Goal: Task Accomplishment & Management: Manage account settings

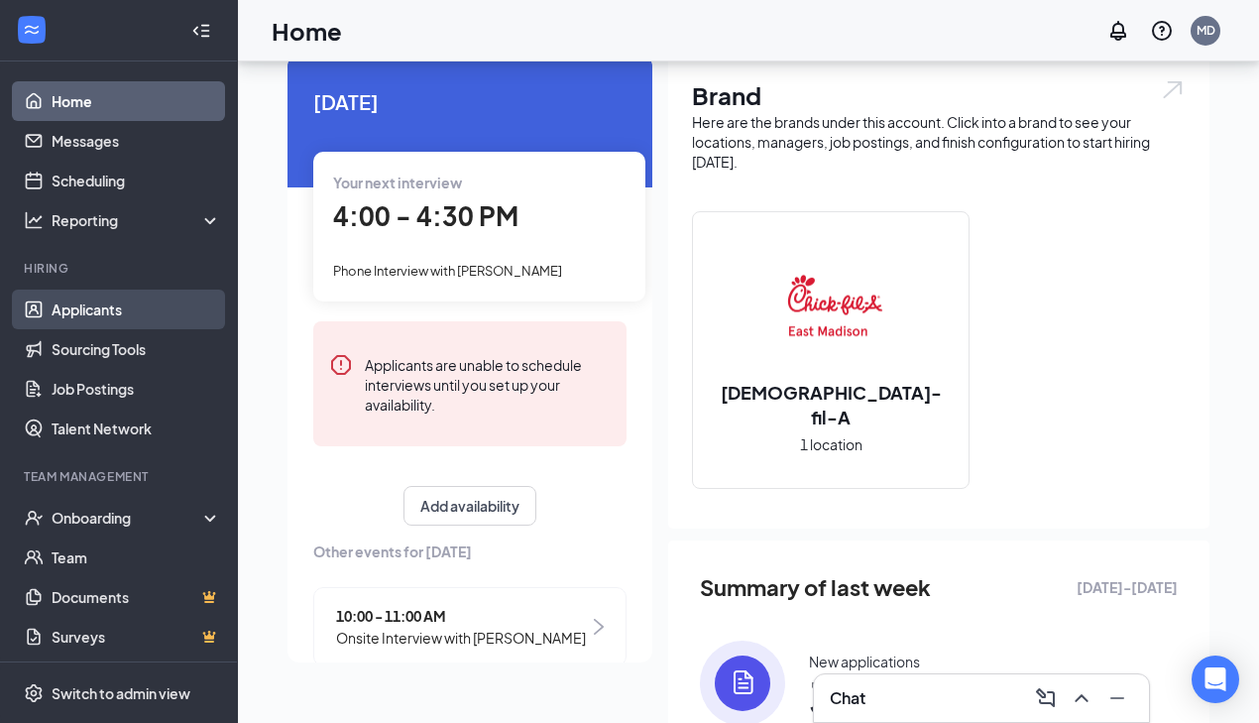
click at [80, 312] on link "Applicants" at bounding box center [137, 310] width 170 height 40
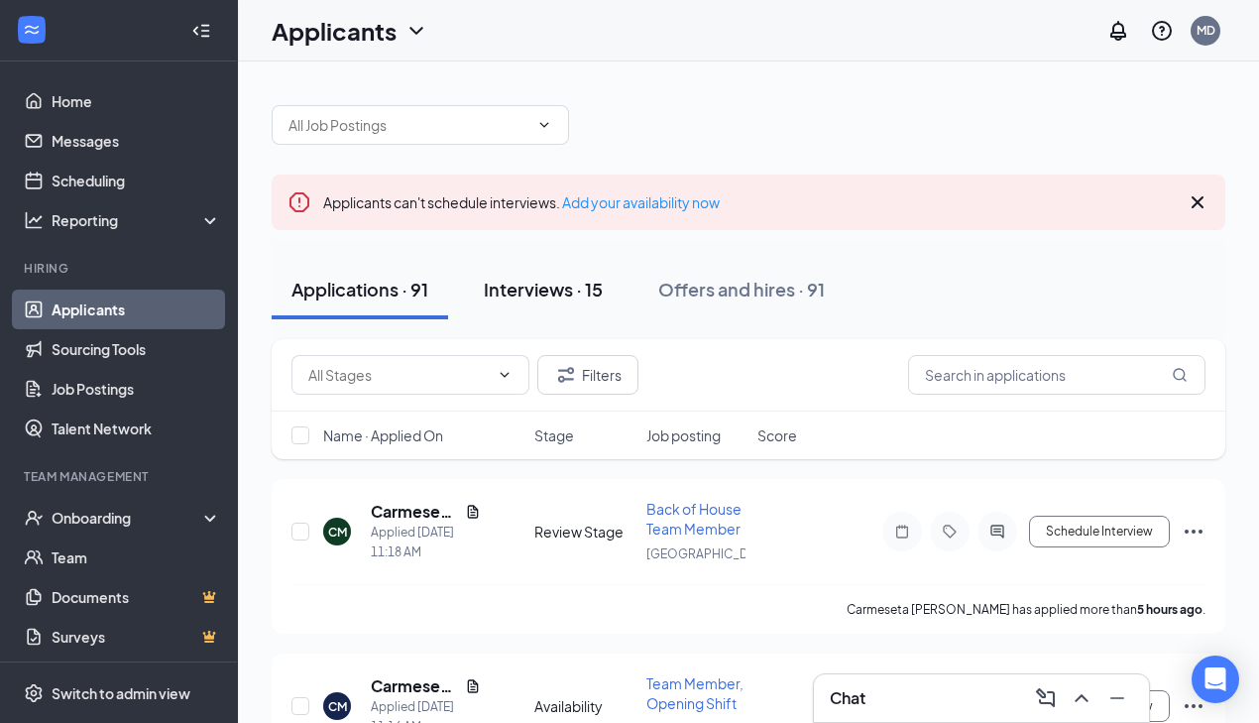
click at [572, 279] on div "Interviews · 15" at bounding box center [543, 289] width 119 height 25
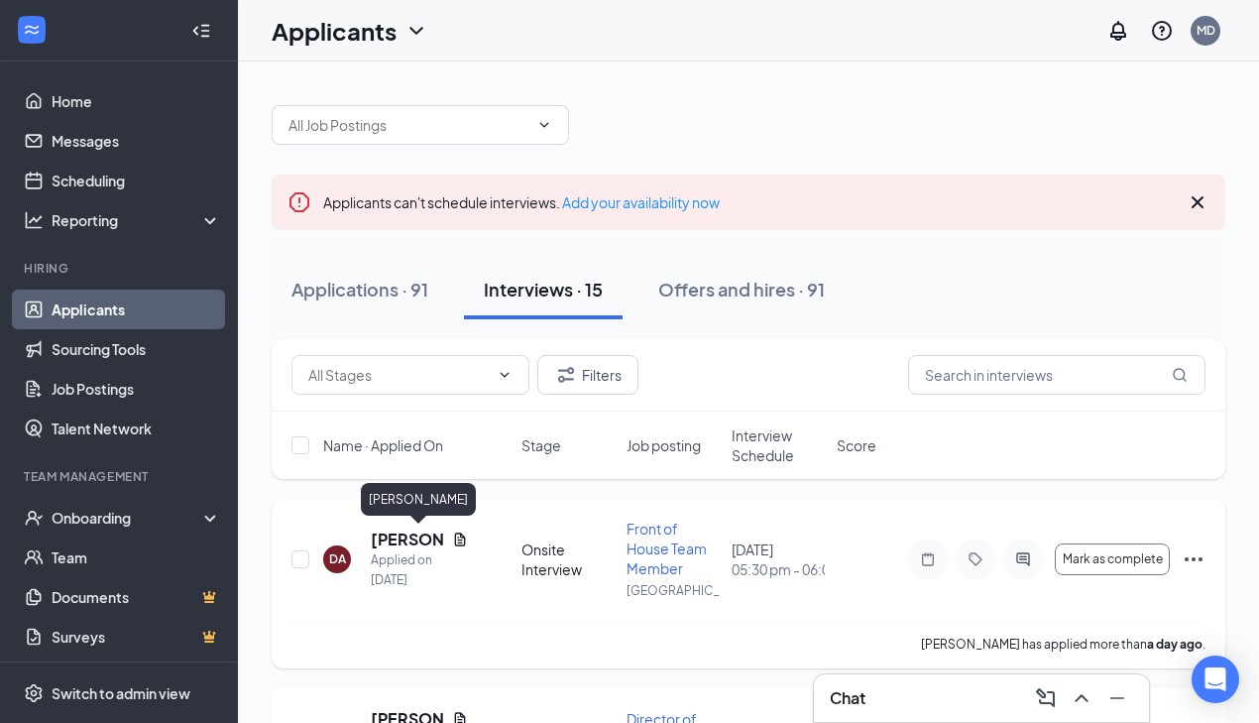
click at [397, 540] on h5 "[PERSON_NAME]" at bounding box center [407, 540] width 73 height 22
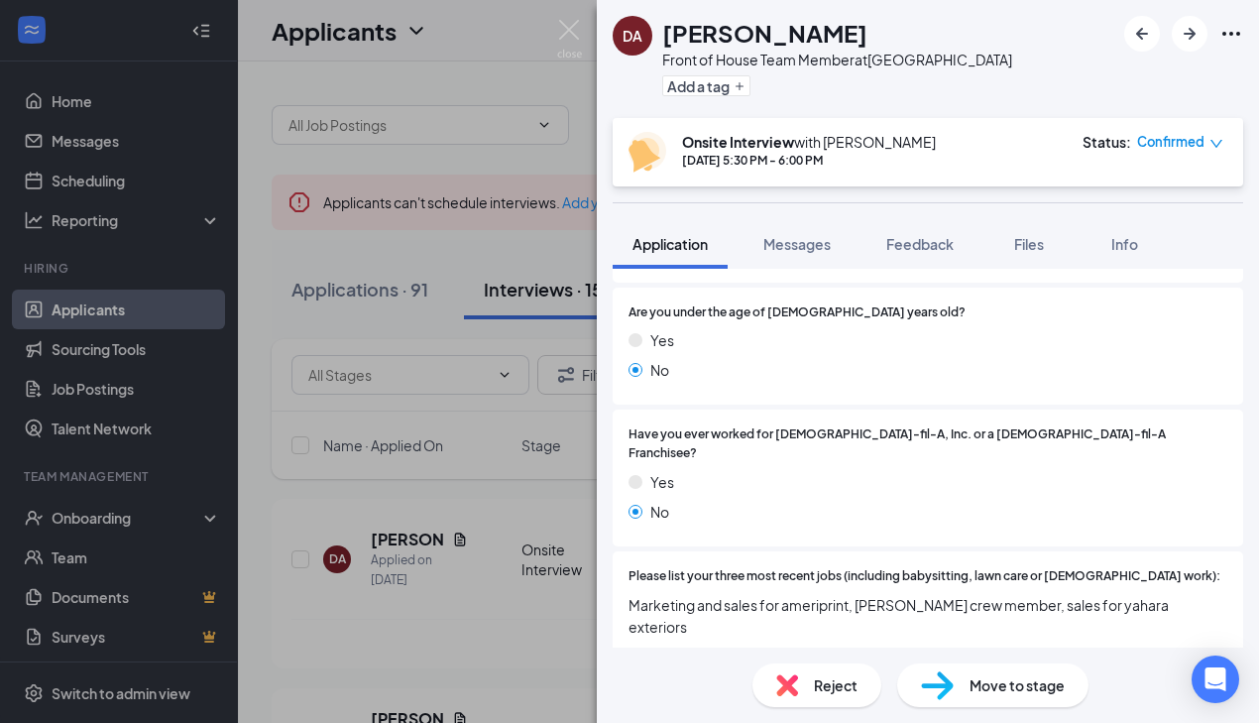
scroll to position [434, 0]
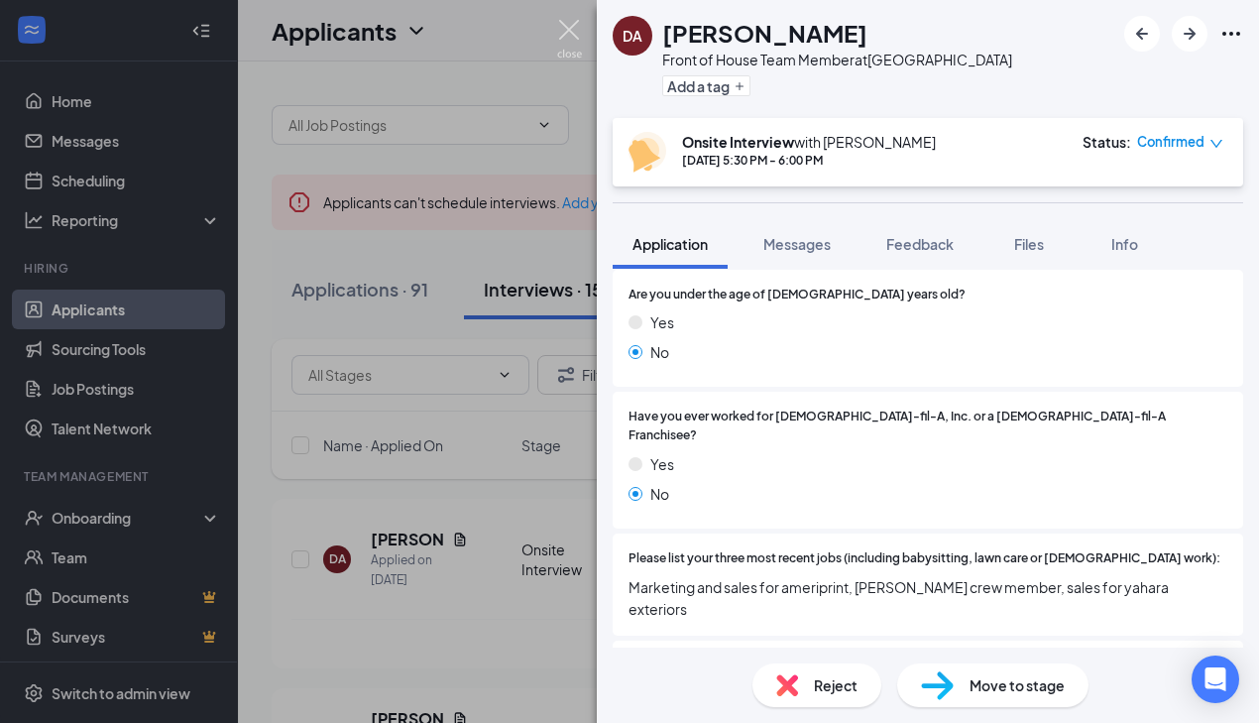
click at [570, 30] on img at bounding box center [569, 39] width 25 height 39
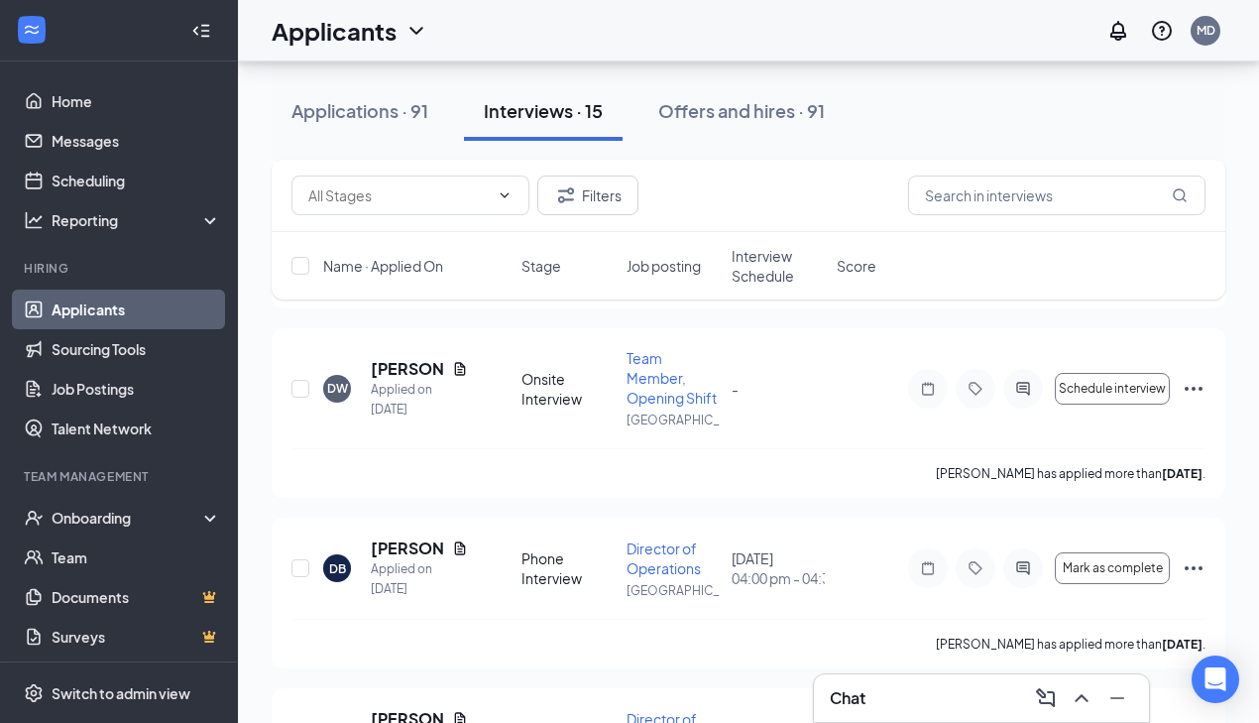
scroll to position [1453, 0]
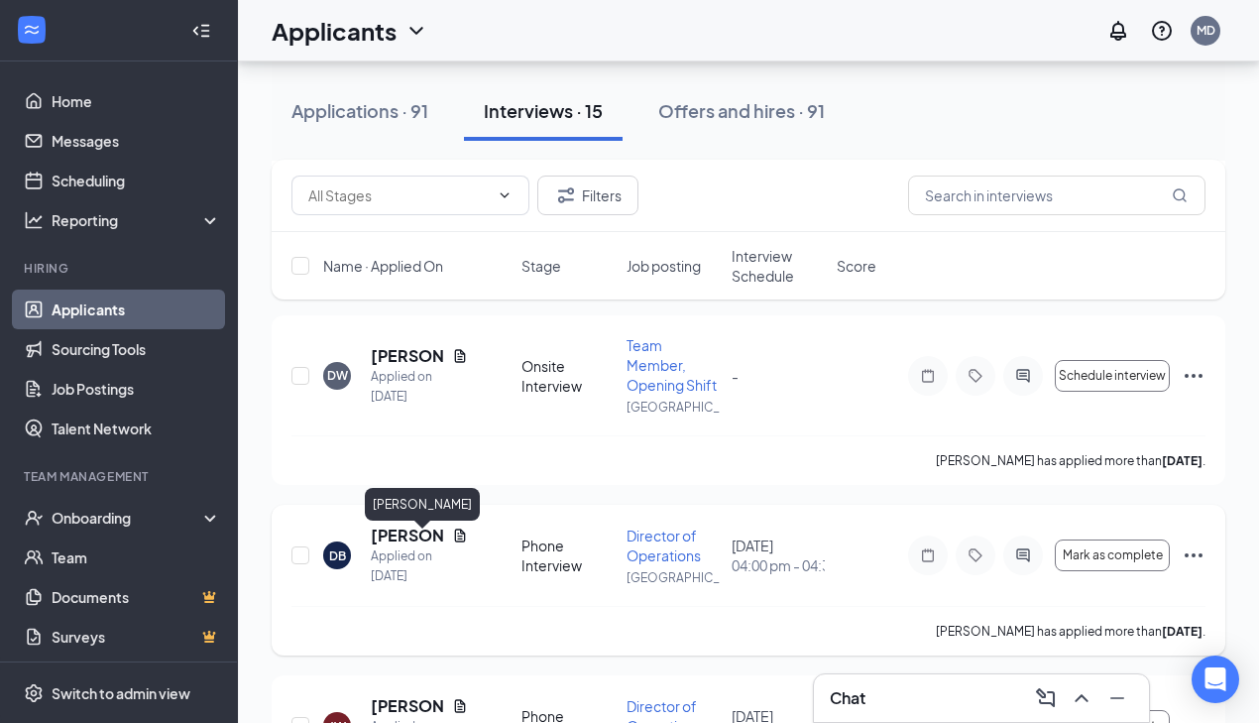
click at [399, 539] on h5 "[PERSON_NAME]" at bounding box center [407, 536] width 73 height 22
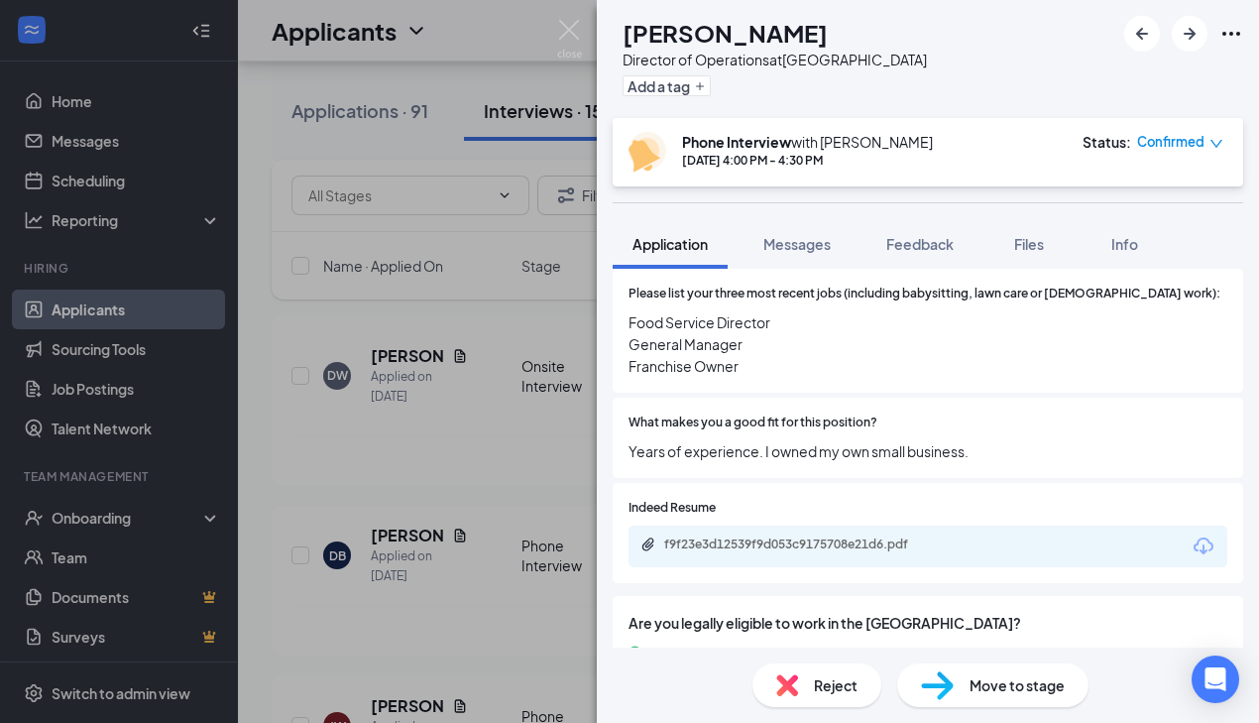
scroll to position [795, 0]
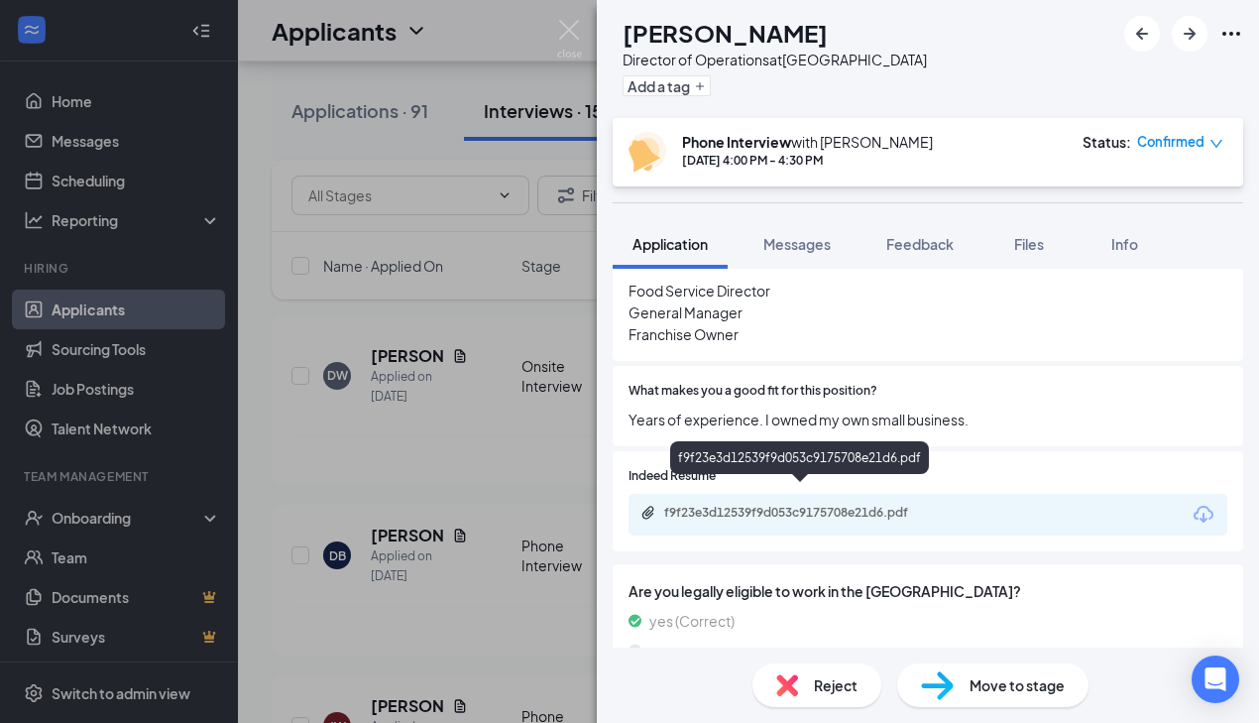
click at [939, 505] on div "f9f23e3d12539f9d053c9175708e21d6.pdf" at bounding box center [803, 513] width 278 height 16
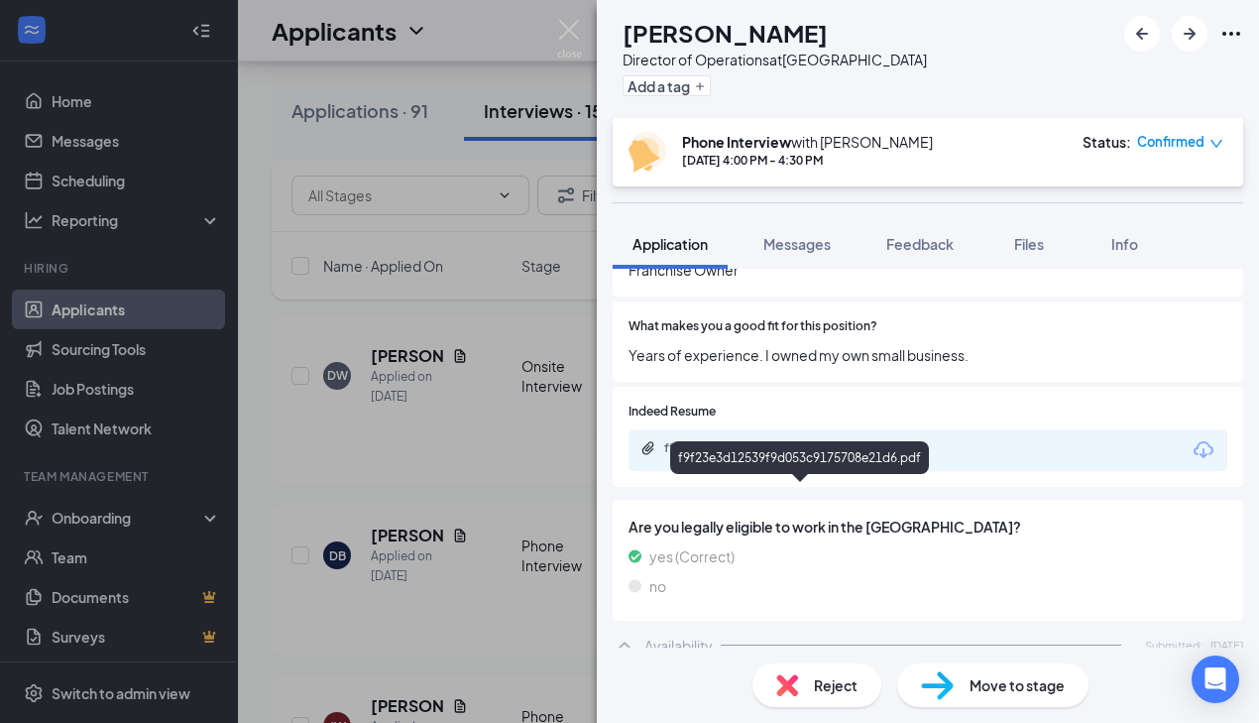
scroll to position [873, 0]
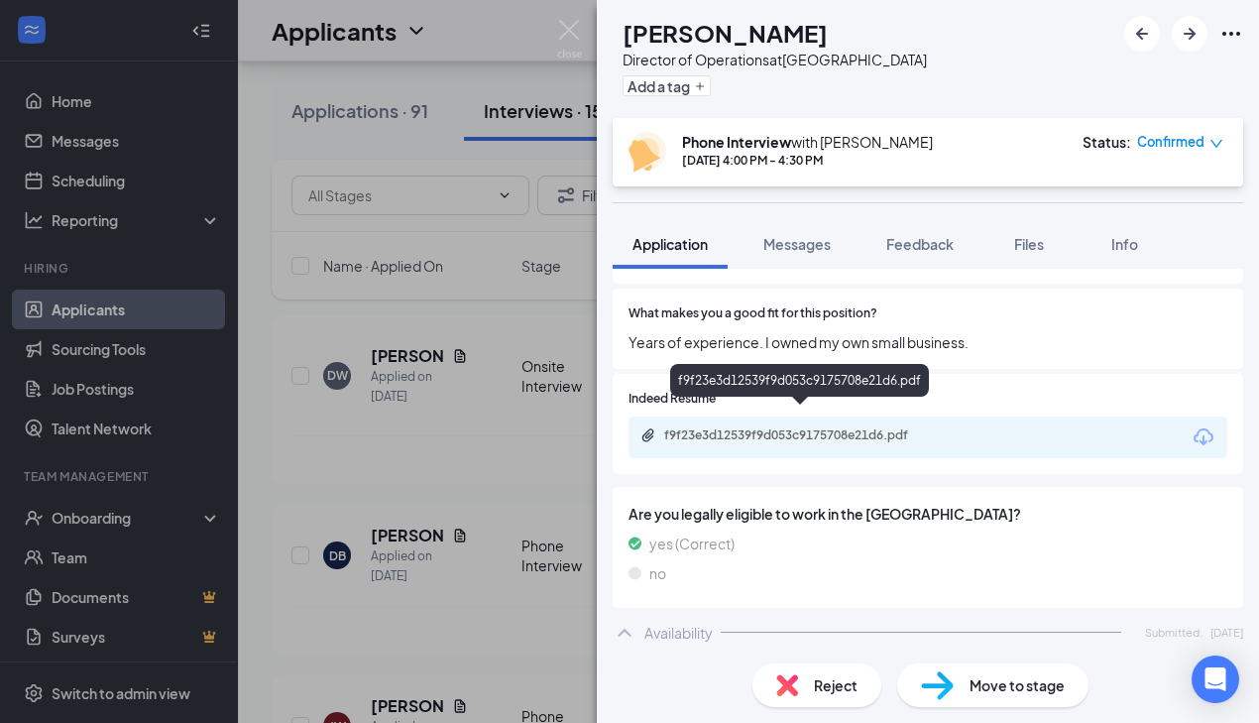
click at [749, 427] on div "f9f23e3d12539f9d053c9175708e21d6.pdf" at bounding box center [803, 435] width 278 height 16
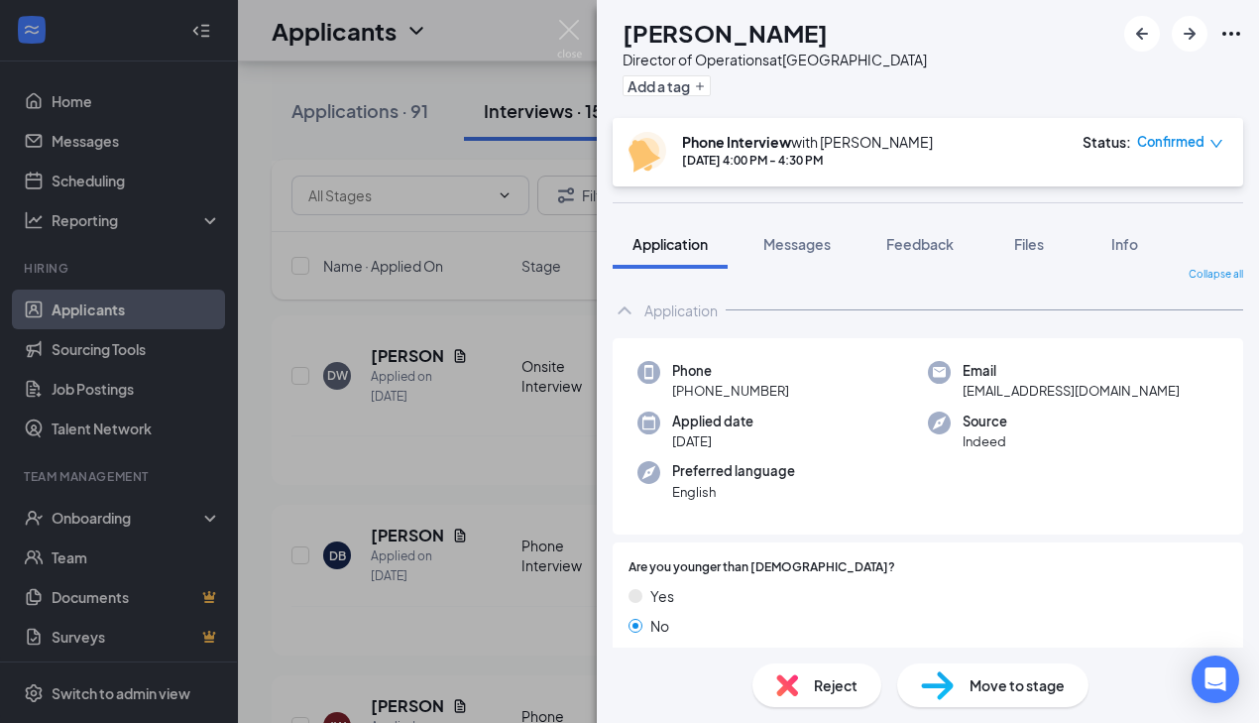
scroll to position [0, 0]
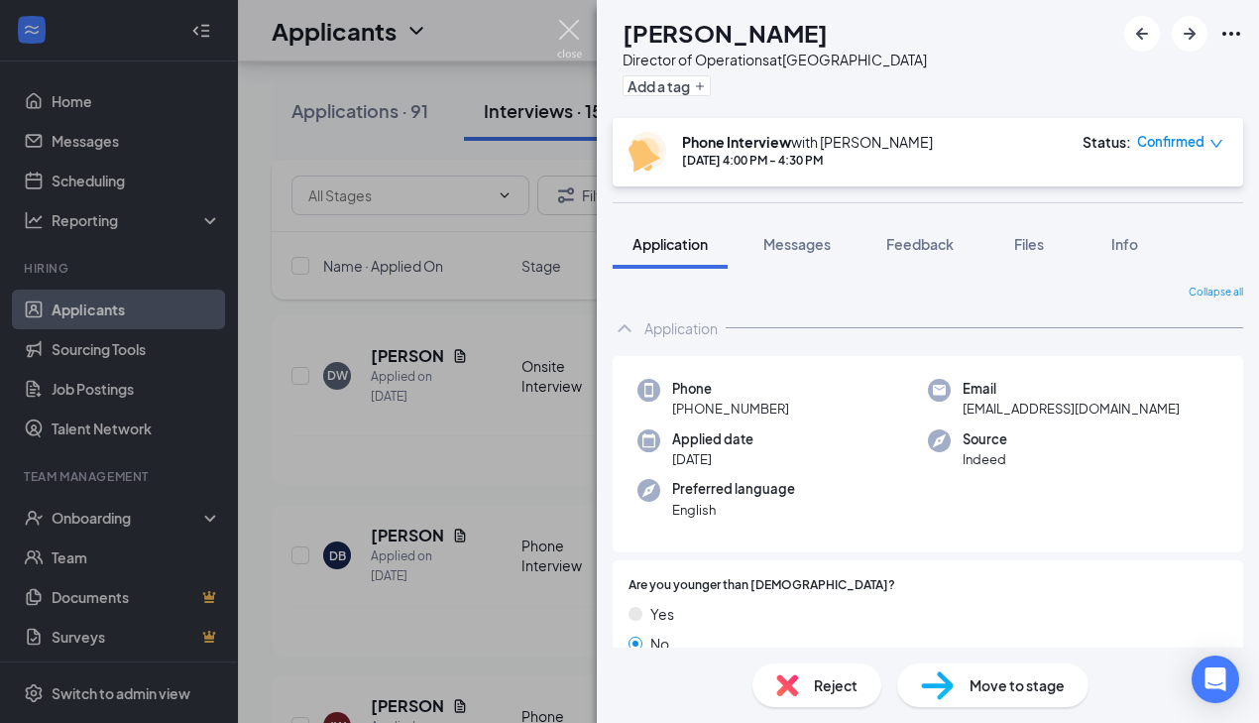
click at [570, 32] on img at bounding box center [569, 39] width 25 height 39
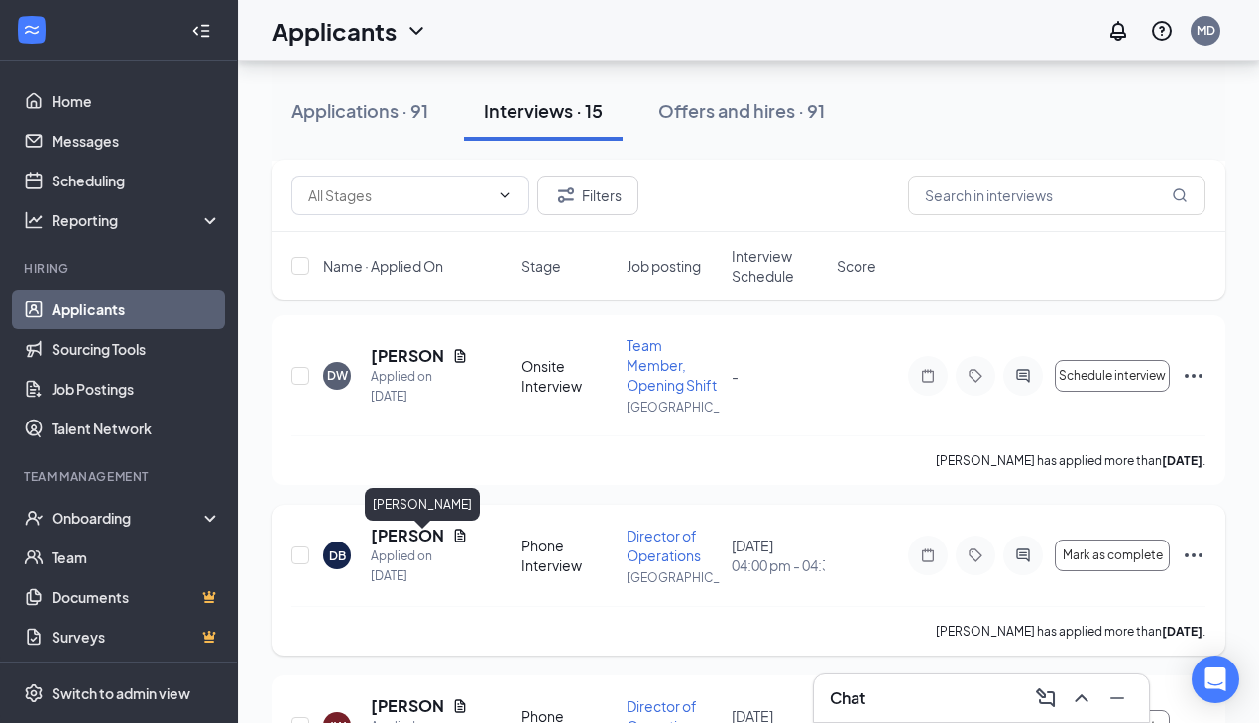
click at [403, 546] on h5 "[PERSON_NAME]" at bounding box center [407, 536] width 73 height 22
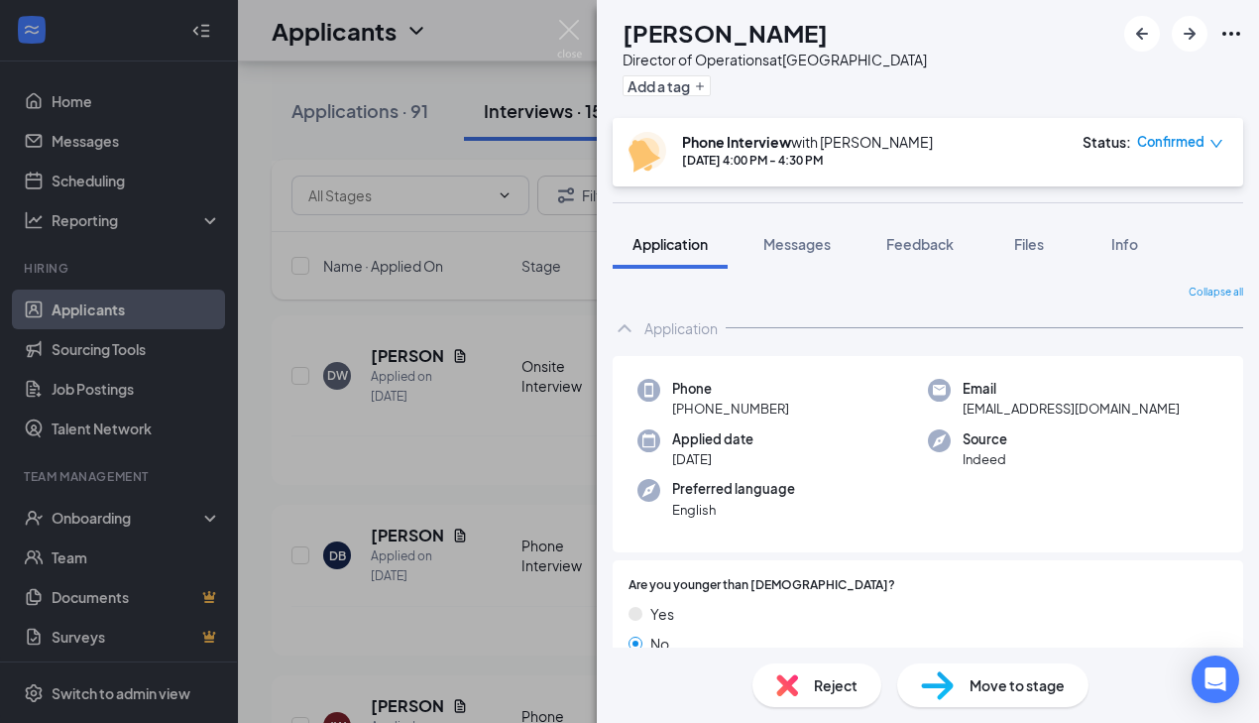
click at [1013, 683] on span "Move to stage" at bounding box center [1017, 685] width 95 height 22
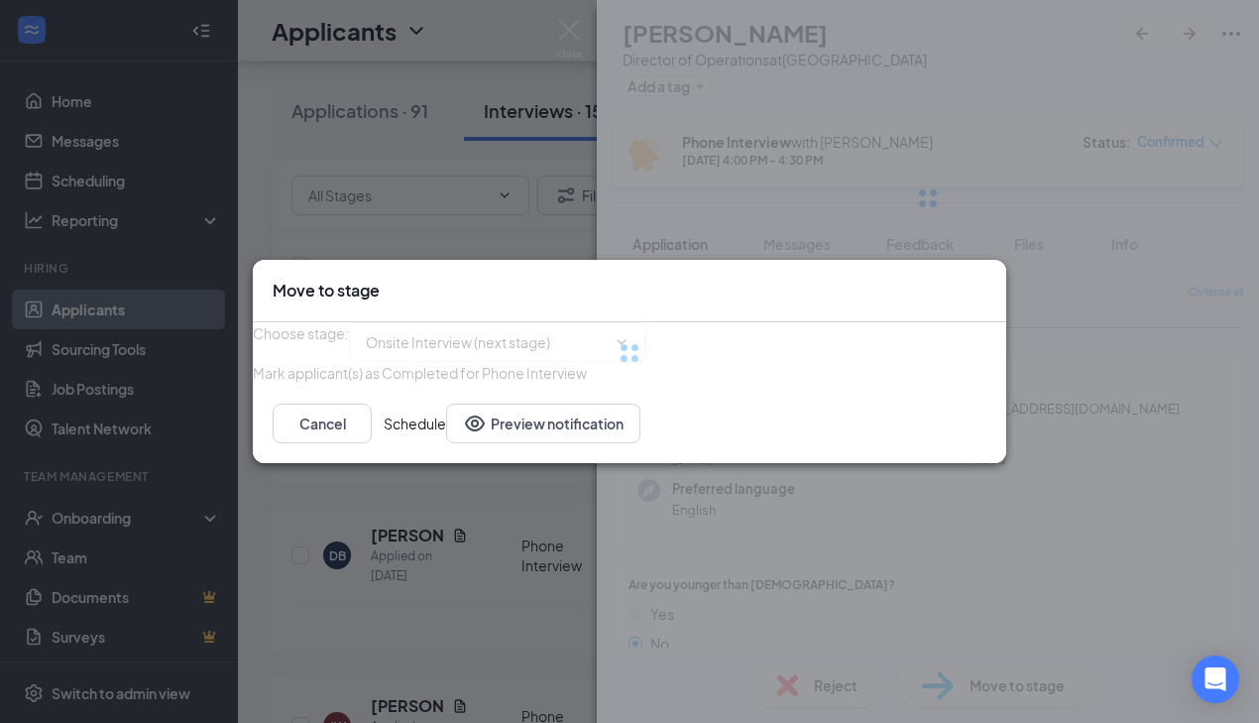
type input "Onsite Interview (next stage)"
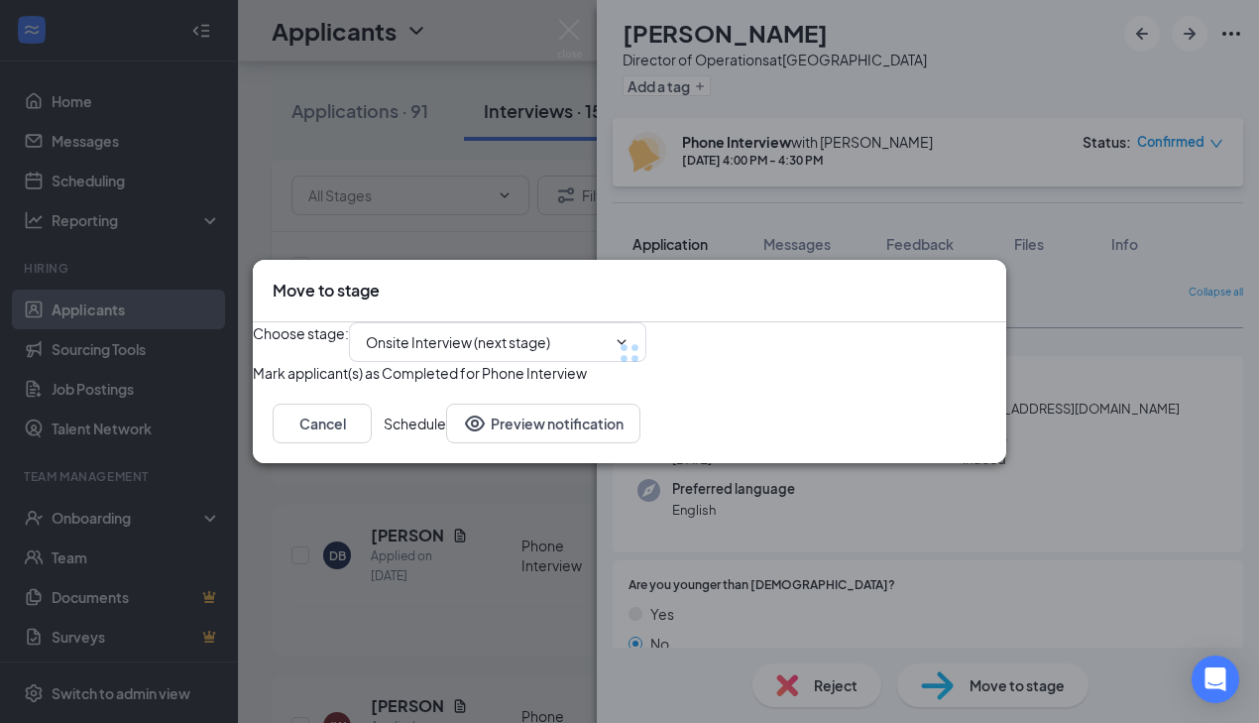
click at [587, 322] on div at bounding box center [630, 352] width 754 height 61
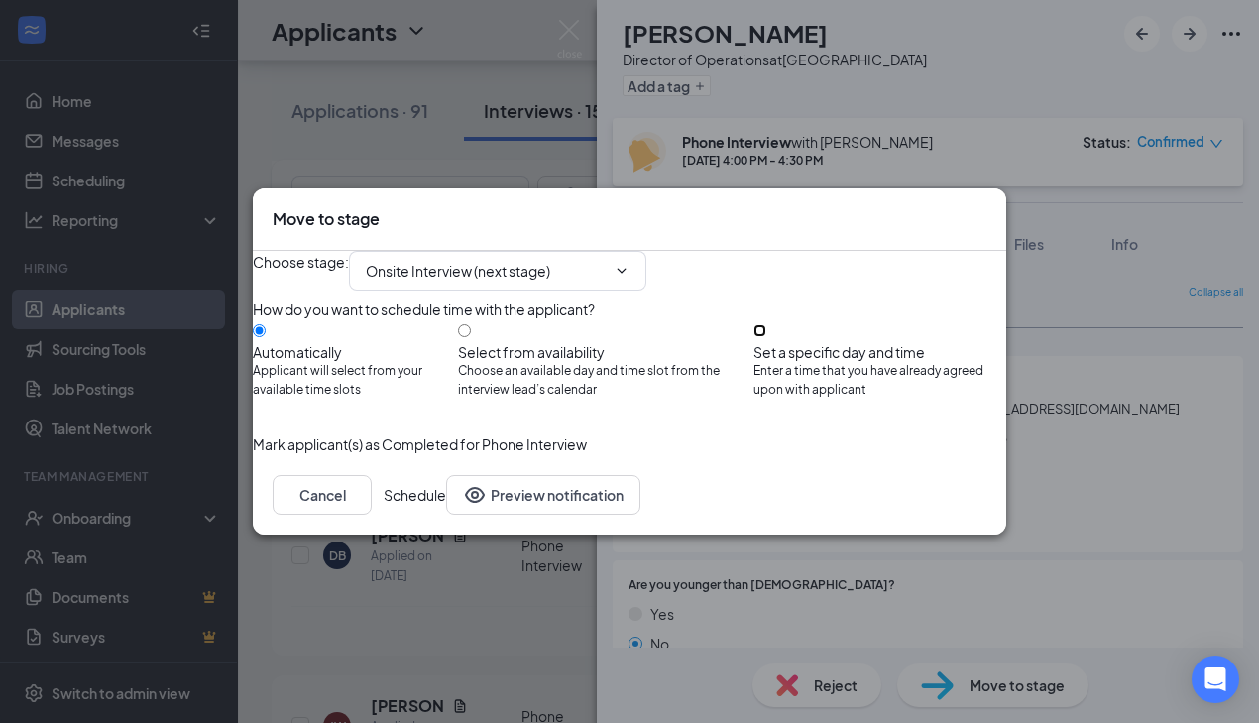
click at [767, 328] on input "Set a specific day and time Enter a time that you have already agreed upon with…" at bounding box center [760, 330] width 13 height 13
radio input "true"
radio input "false"
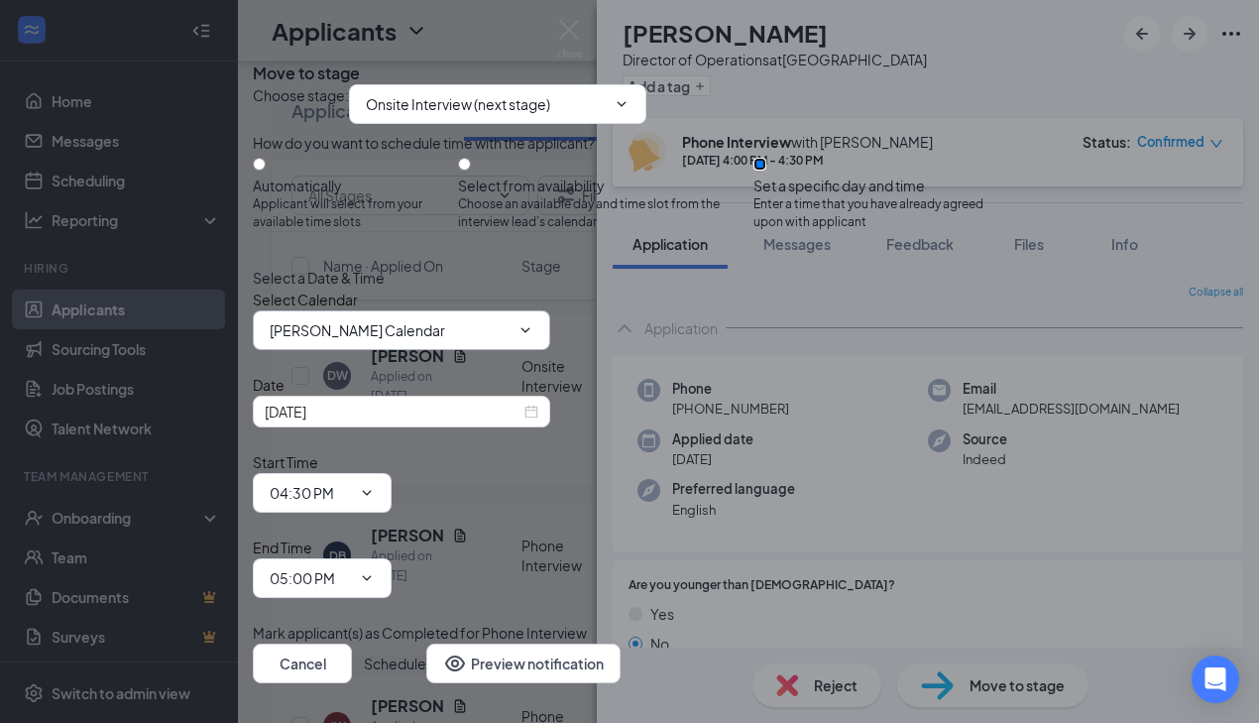
scroll to position [23, 0]
click at [488, 427] on div "[DATE]" at bounding box center [402, 412] width 298 height 32
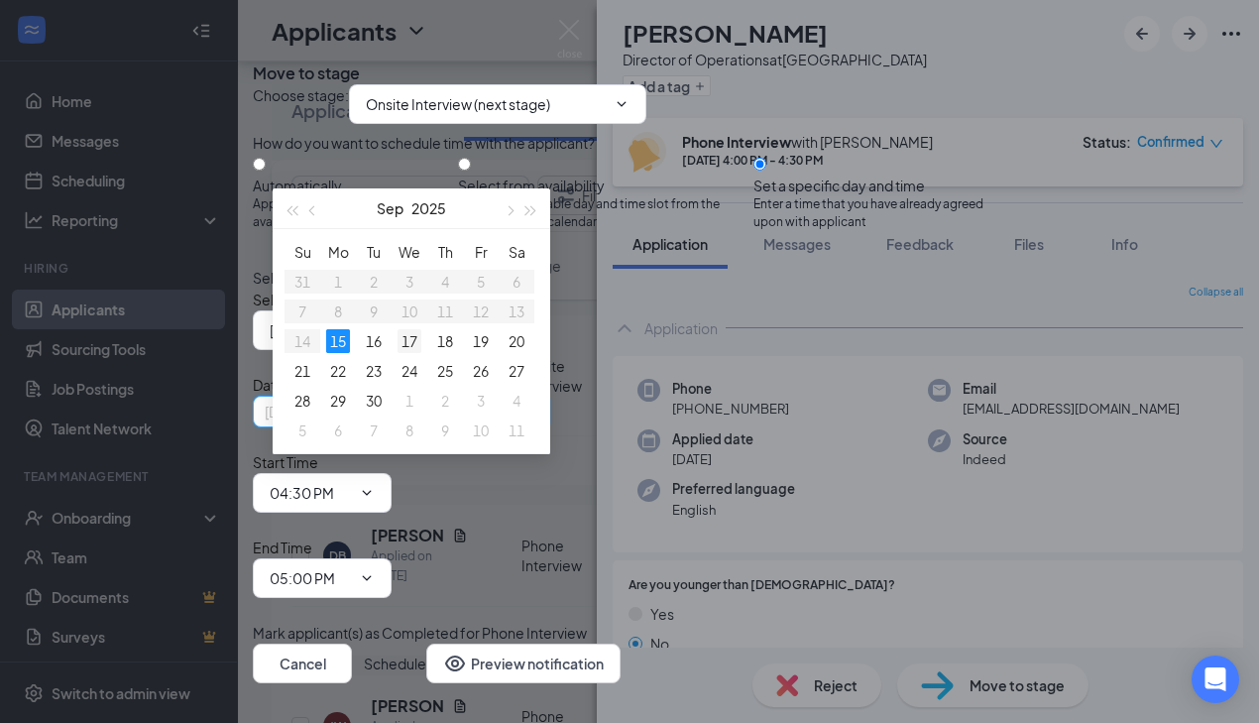
type input "[DATE]"
click at [412, 339] on div "17" at bounding box center [410, 341] width 24 height 24
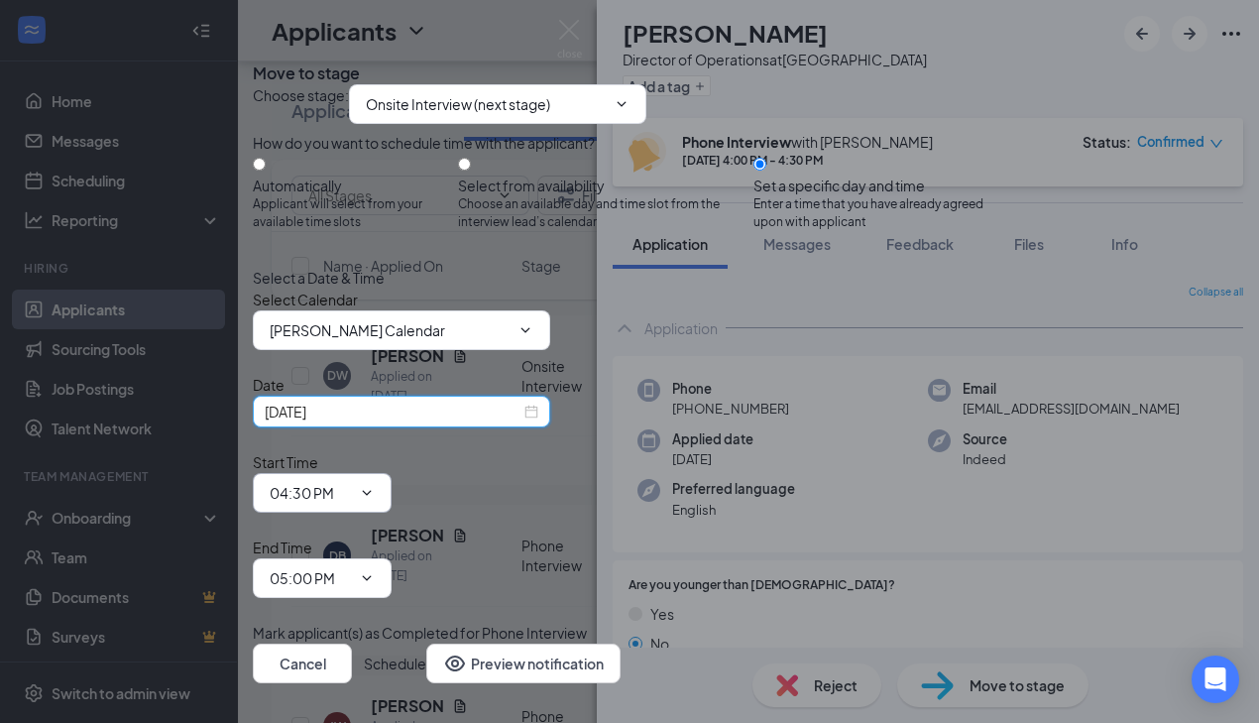
click at [351, 482] on input "04:30 PM" at bounding box center [310, 493] width 81 height 22
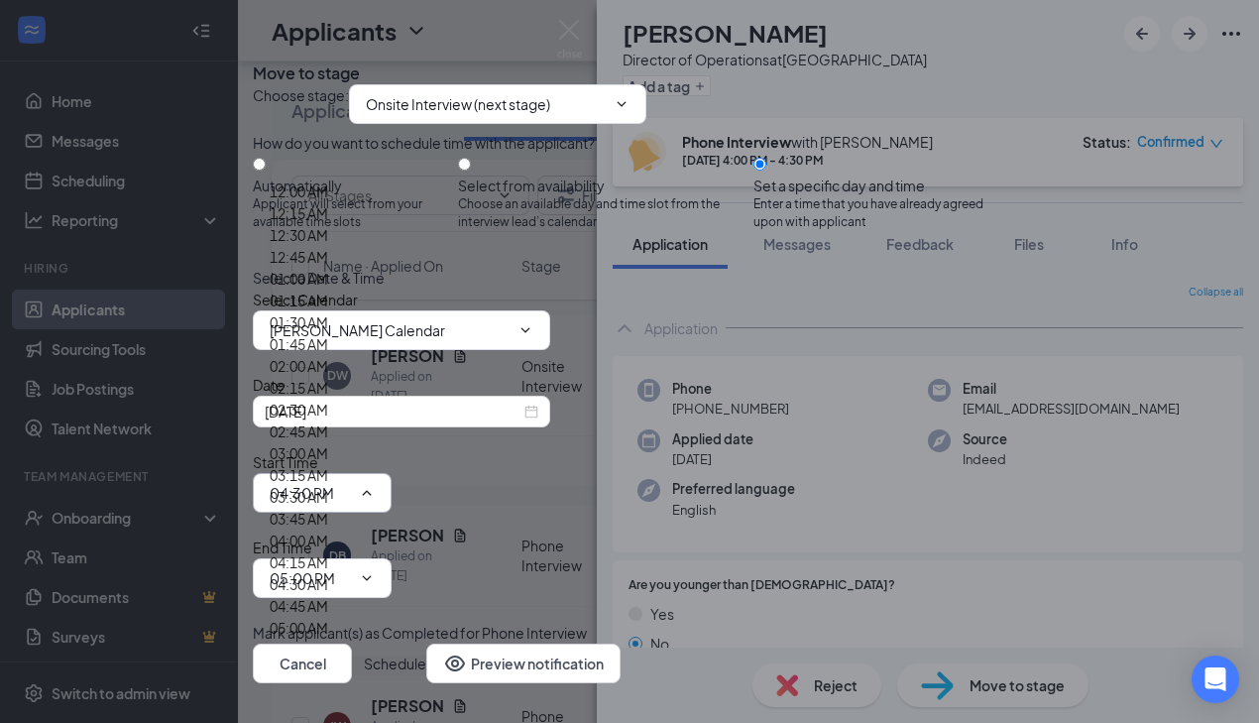
scroll to position [2688, 0]
type input "04:00 PM"
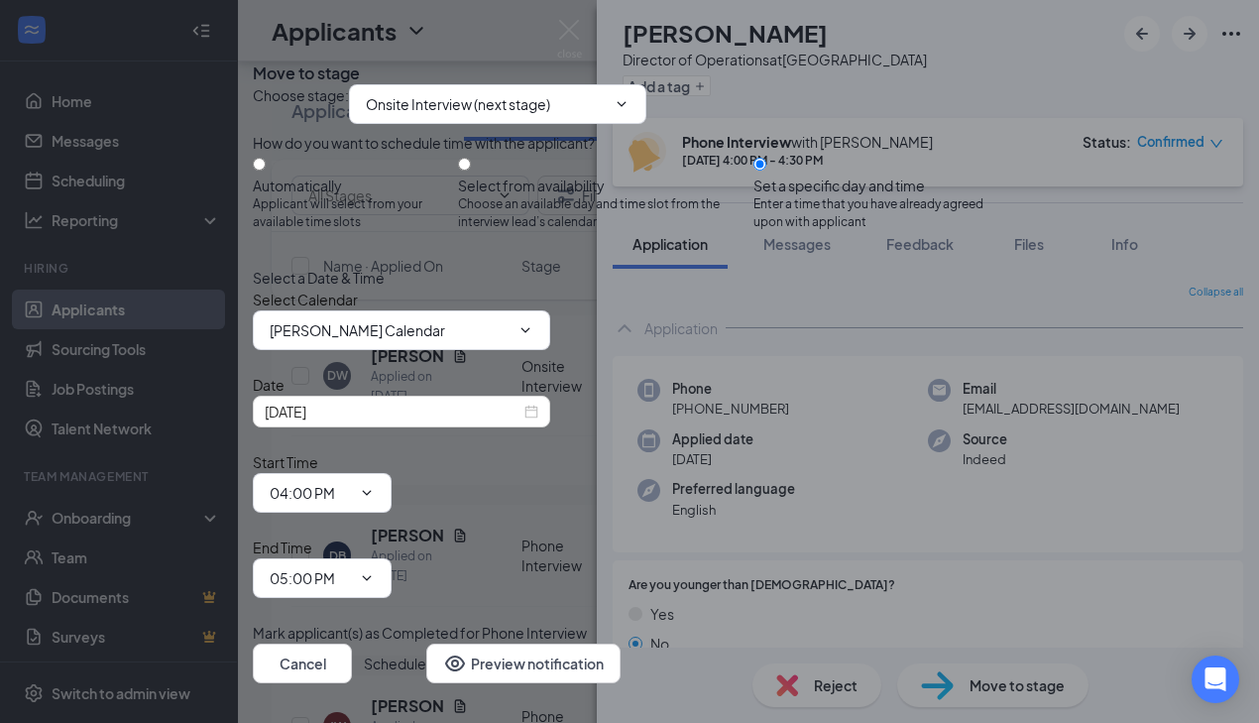
click at [426, 644] on button "Schedule" at bounding box center [395, 664] width 62 height 40
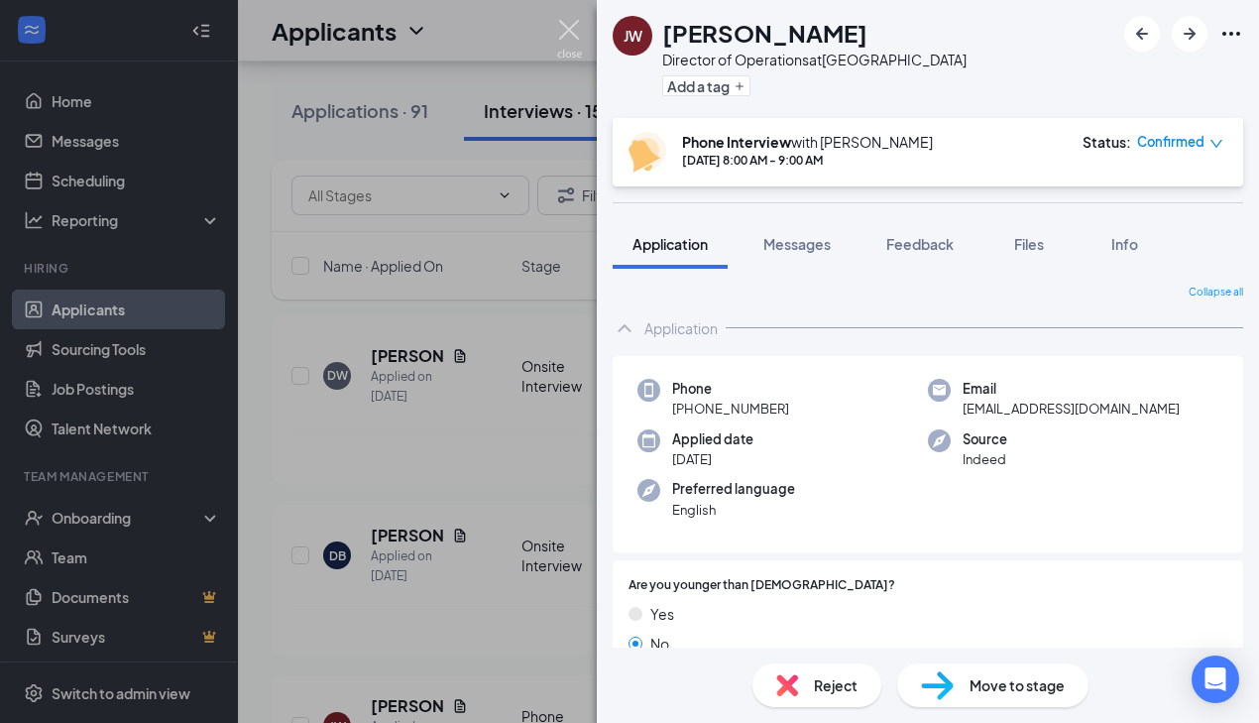
click at [564, 24] on img at bounding box center [569, 39] width 25 height 39
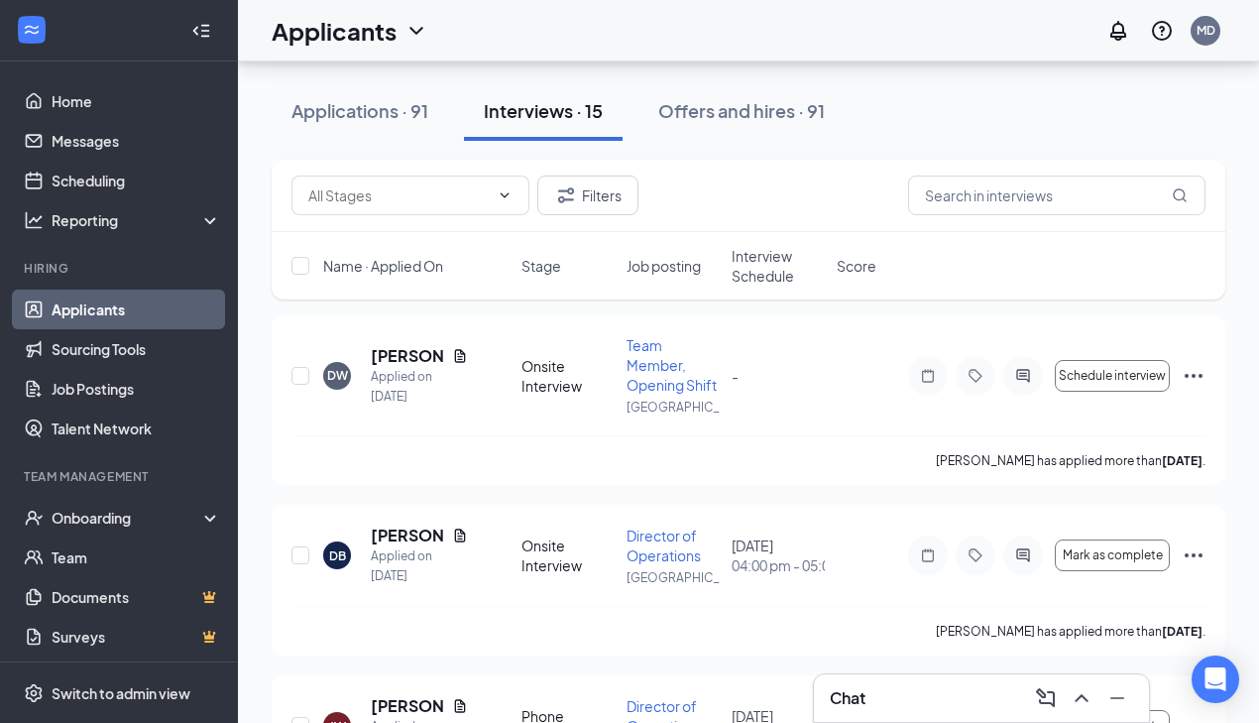
click at [552, 107] on div "Interviews · 15" at bounding box center [543, 110] width 119 height 25
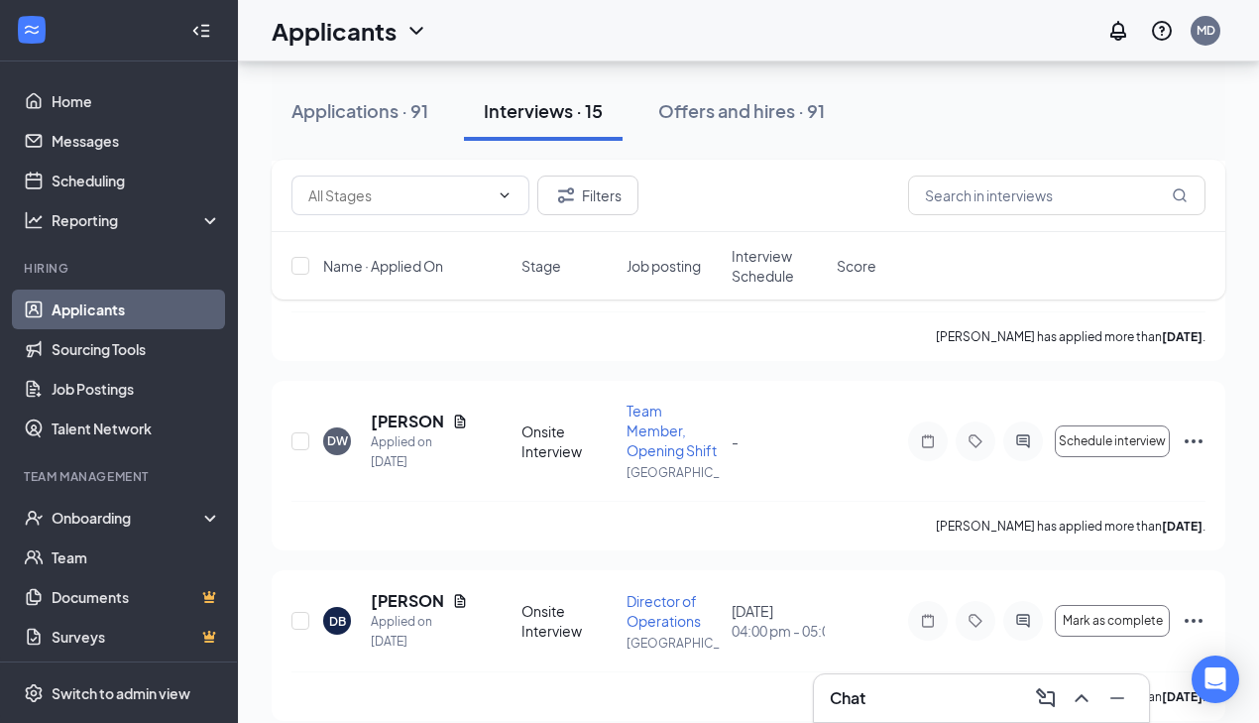
scroll to position [1419, 0]
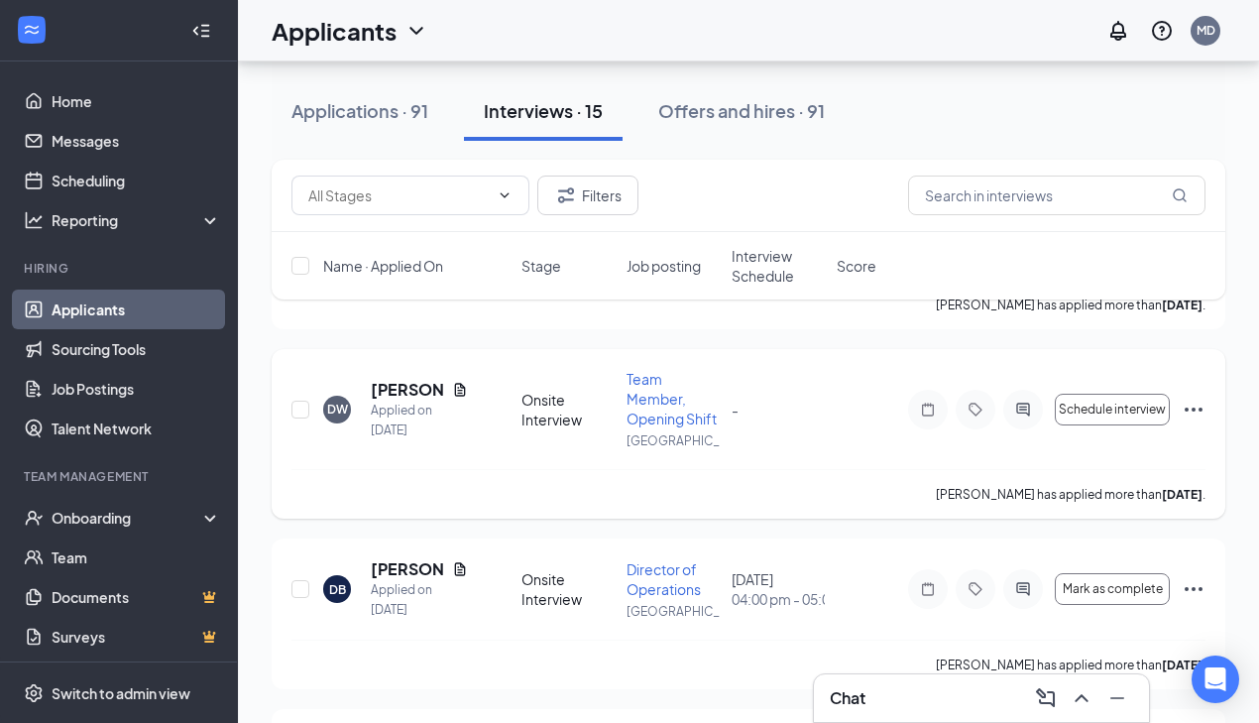
click at [491, 491] on div "[PERSON_NAME] has applied more than [DATE] ." at bounding box center [749, 494] width 914 height 50
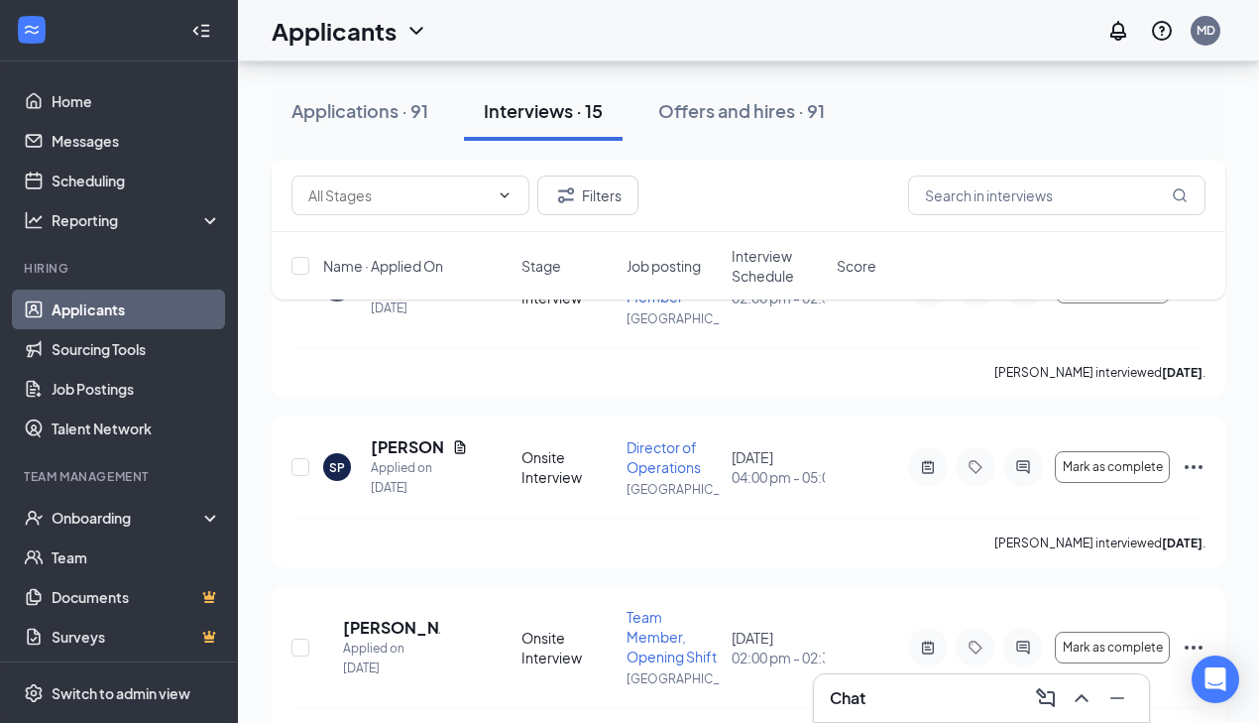
scroll to position [2085, 0]
